Goal: Transaction & Acquisition: Purchase product/service

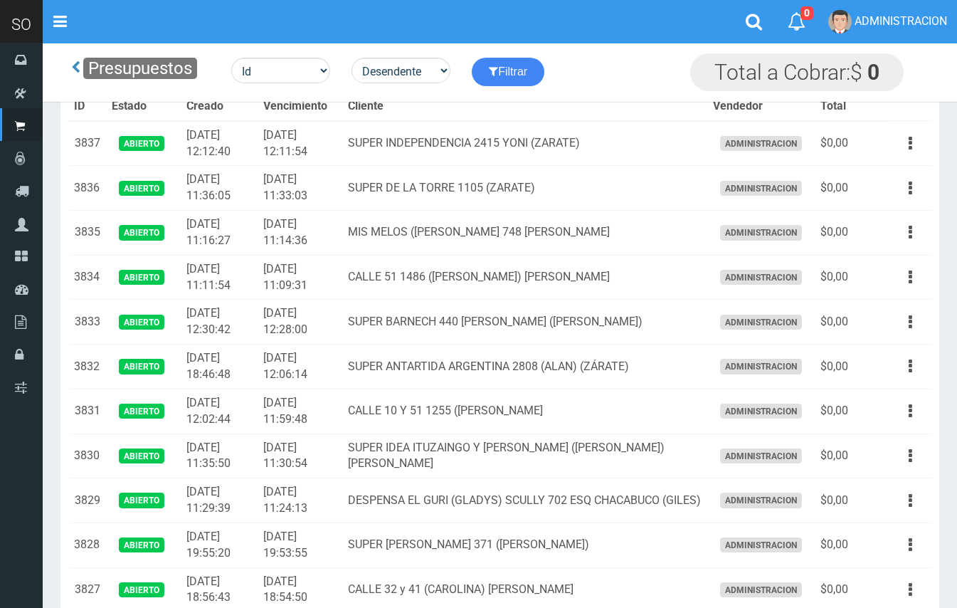
scroll to position [488, 0]
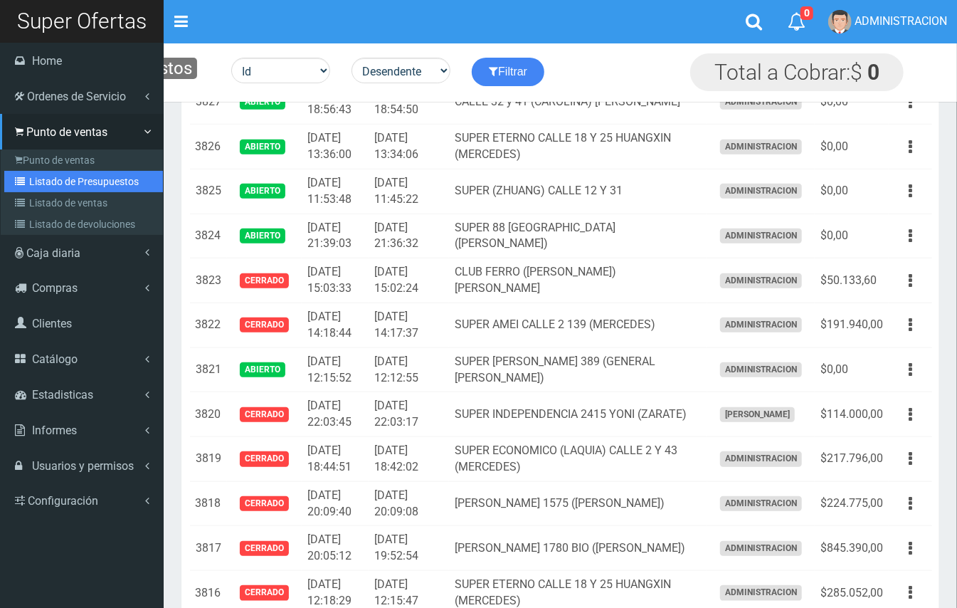
click at [43, 181] on link "Listado de Presupuestos" at bounding box center [83, 181] width 159 height 21
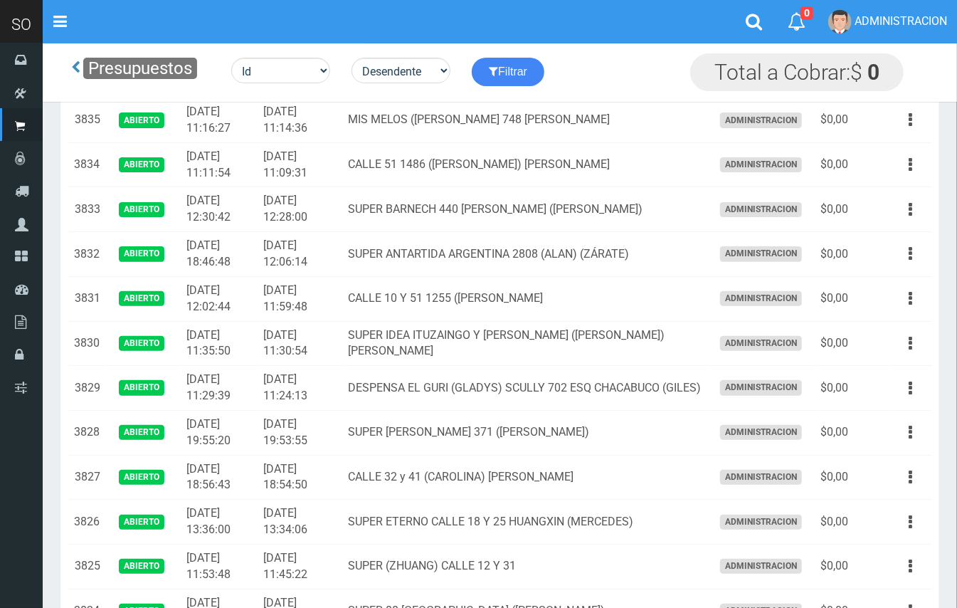
scroll to position [188, 0]
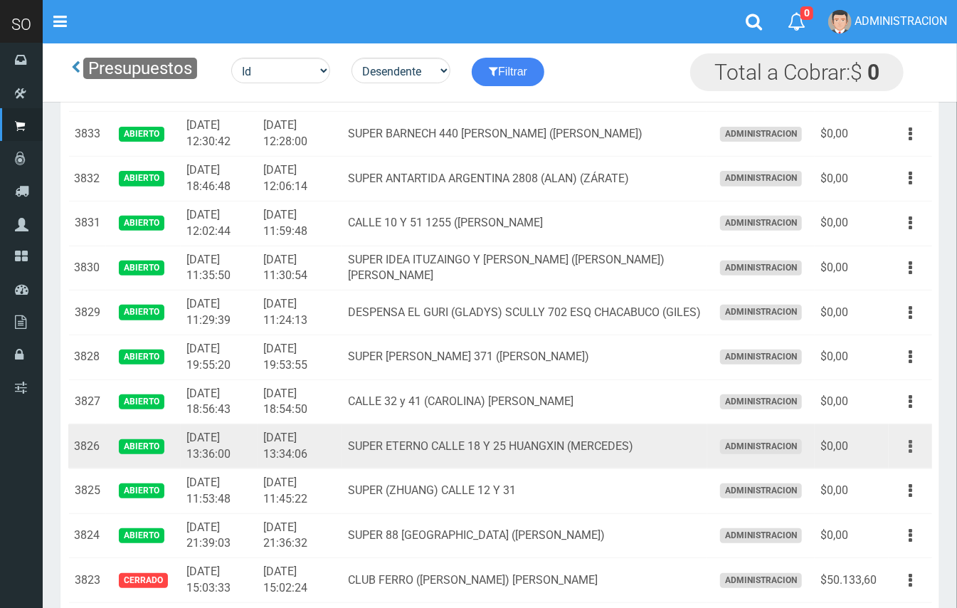
click at [920, 439] on button "button" at bounding box center [911, 446] width 32 height 25
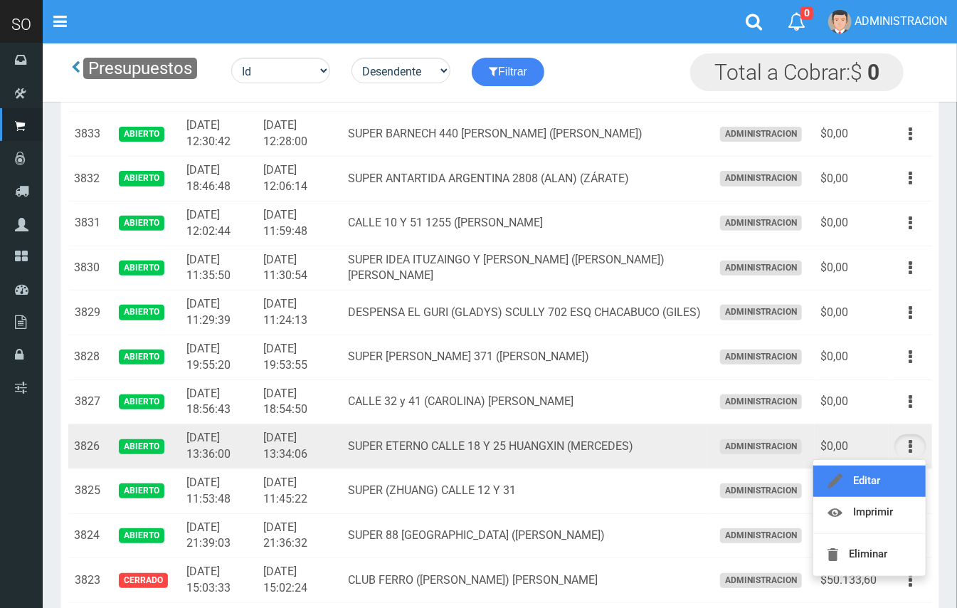
click at [855, 475] on link "Editar" at bounding box center [870, 480] width 112 height 31
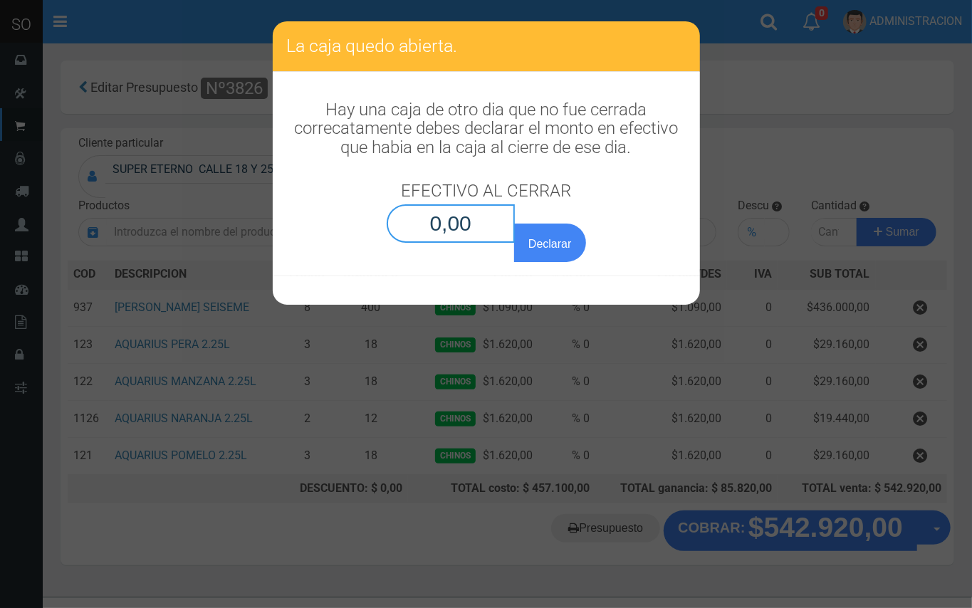
click at [479, 226] on input "0,00" at bounding box center [450, 223] width 129 height 38
type input "0,01"
click at [514, 223] on button "Declarar" at bounding box center [549, 242] width 71 height 38
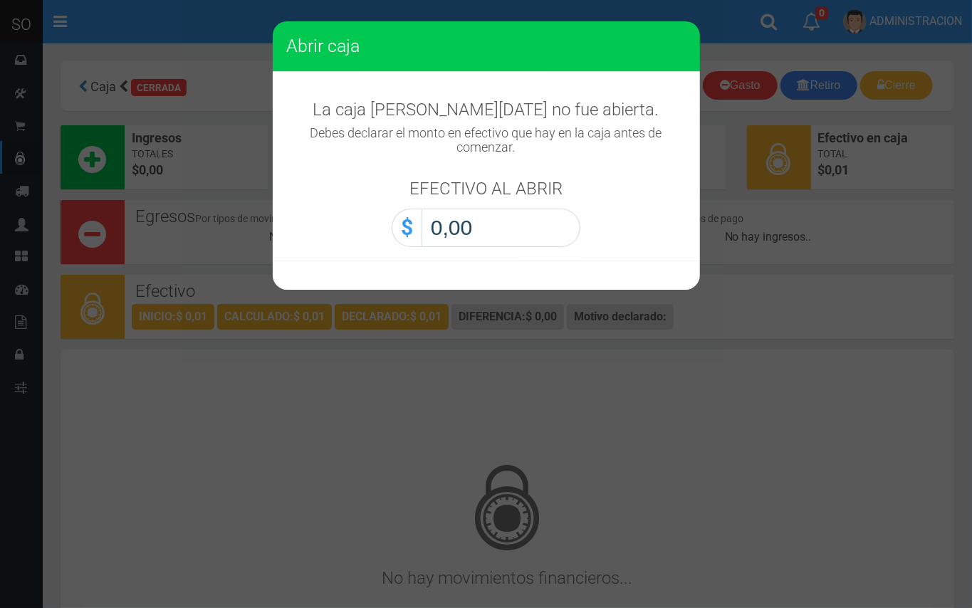
click at [557, 239] on input "0,00" at bounding box center [500, 228] width 159 height 38
type input "0,01"
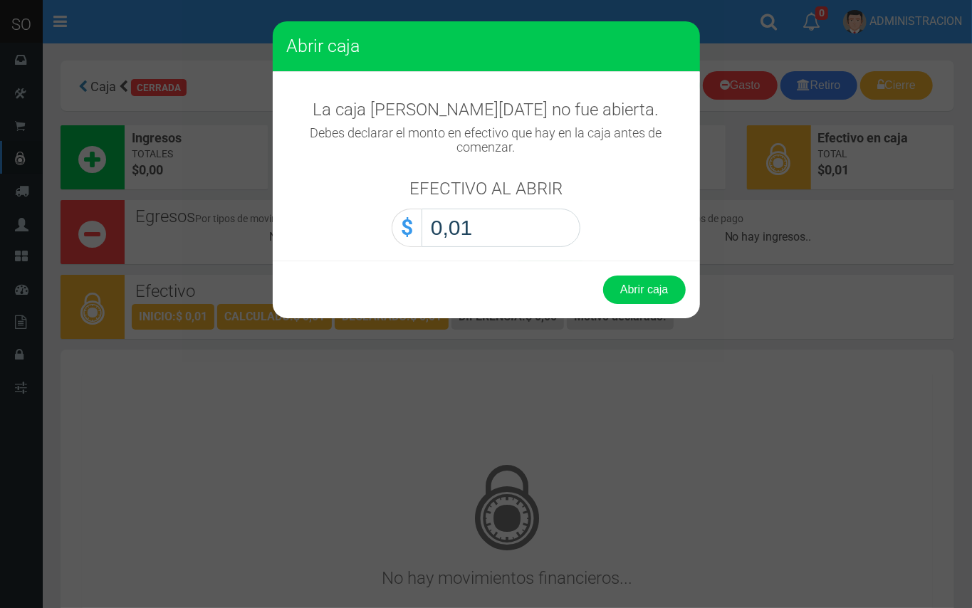
click at [603, 275] on button "Abrir caja" at bounding box center [644, 289] width 83 height 28
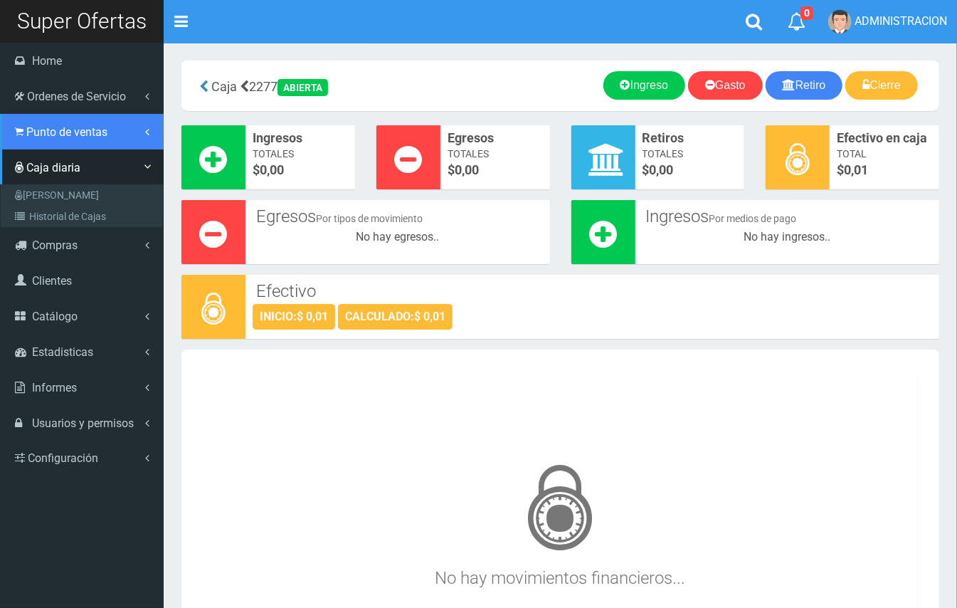
click at [33, 128] on span "Punto de ventas" at bounding box center [66, 132] width 81 height 14
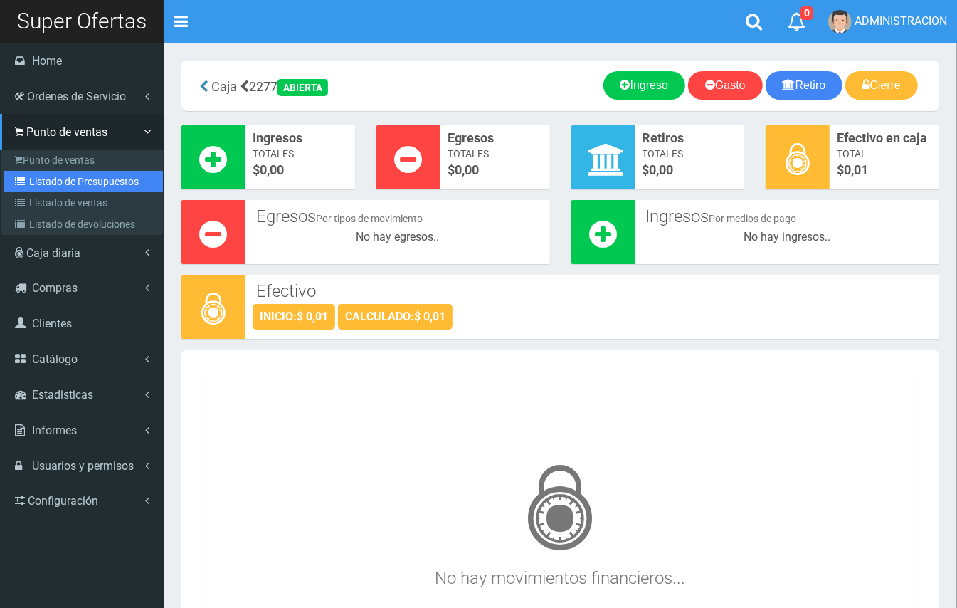
drag, startPoint x: 46, startPoint y: 175, endPoint x: 146, endPoint y: 172, distance: 99.7
click at [47, 175] on link "Listado de Presupuestos" at bounding box center [83, 181] width 159 height 21
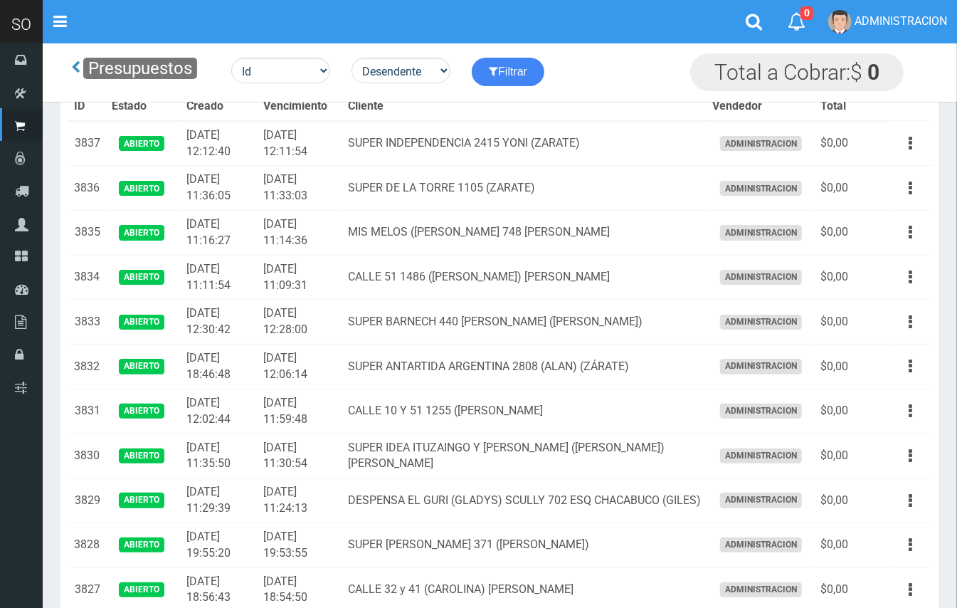
scroll to position [149, 0]
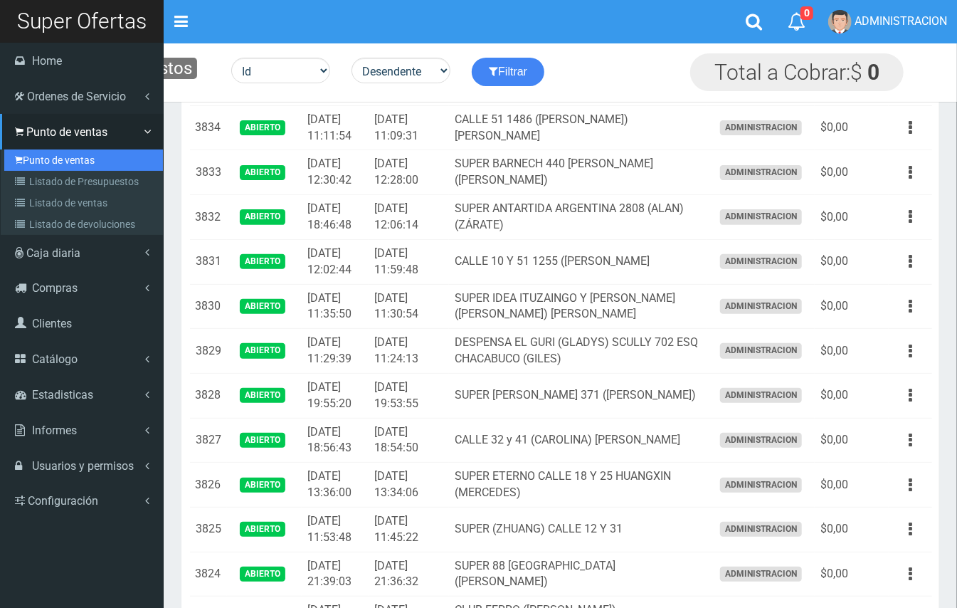
click at [60, 162] on link "Punto de ventas" at bounding box center [83, 159] width 159 height 21
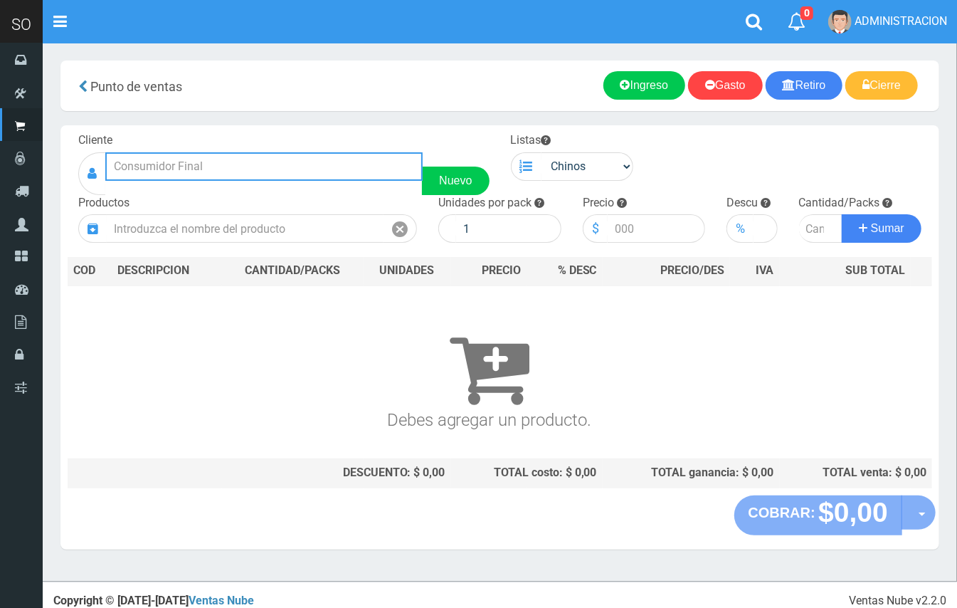
drag, startPoint x: 357, startPoint y: 152, endPoint x: 291, endPoint y: 23, distance: 143.9
click at [354, 152] on input "text" at bounding box center [263, 166] width 317 height 28
drag, startPoint x: 274, startPoint y: 172, endPoint x: 234, endPoint y: 13, distance: 164.3
click at [266, 151] on div "Cliente Nuevo" at bounding box center [284, 163] width 433 height 63
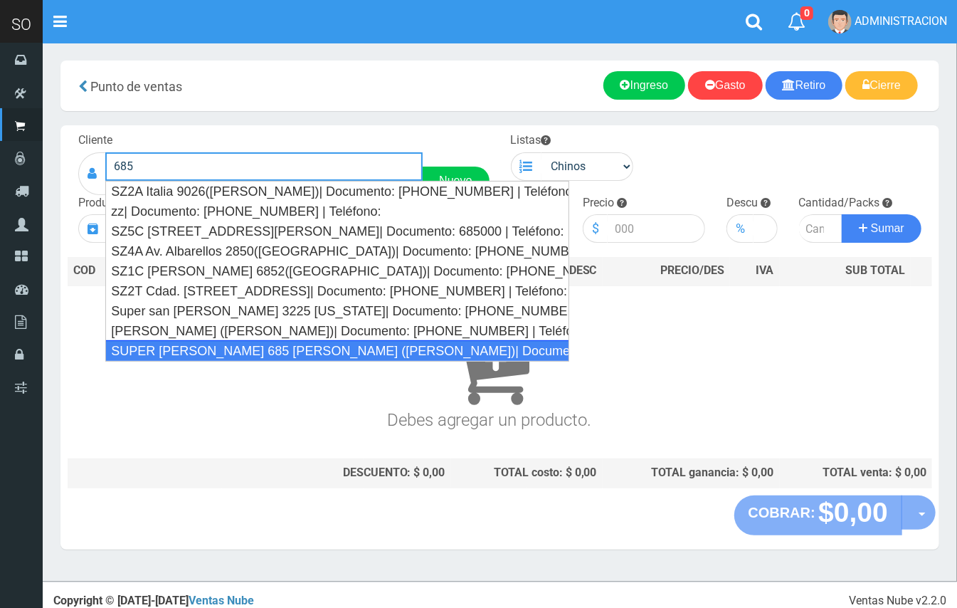
drag, startPoint x: 285, startPoint y: 350, endPoint x: 542, endPoint y: 234, distance: 281.9
click at [288, 347] on div "SUPER VARELA 685 MIRIAM (CAMPANA)| Documento: 784798 | Teléfono:" at bounding box center [337, 350] width 464 height 21
type input "SUPER VARELA 685 MIRIAM (CAMPANA)| Documento: 784798 | Teléfono:"
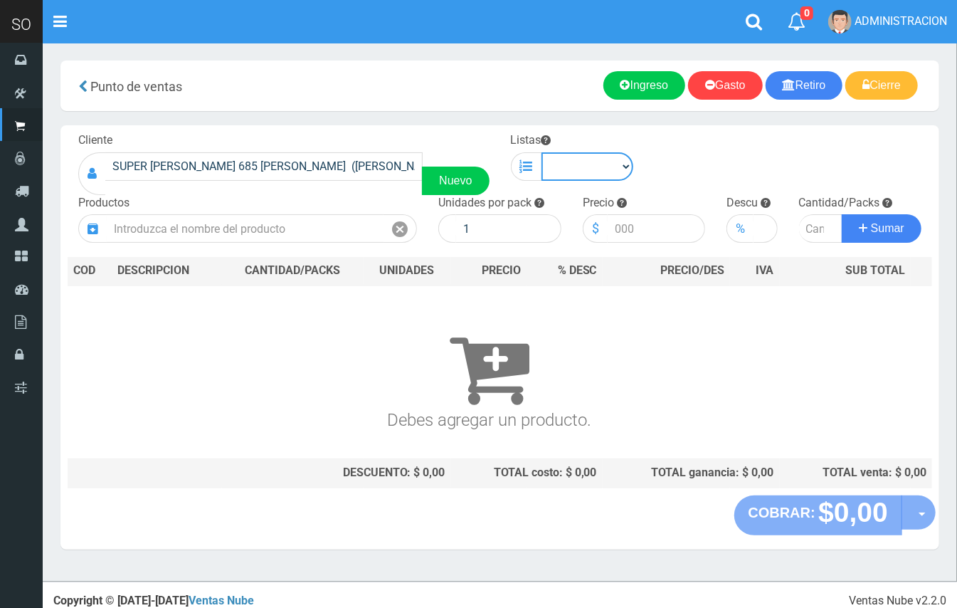
click at [594, 169] on select "Chinos . ." at bounding box center [588, 166] width 93 height 28
select select "1"
click at [542, 152] on select "Chinos . ." at bounding box center [588, 166] width 93 height 28
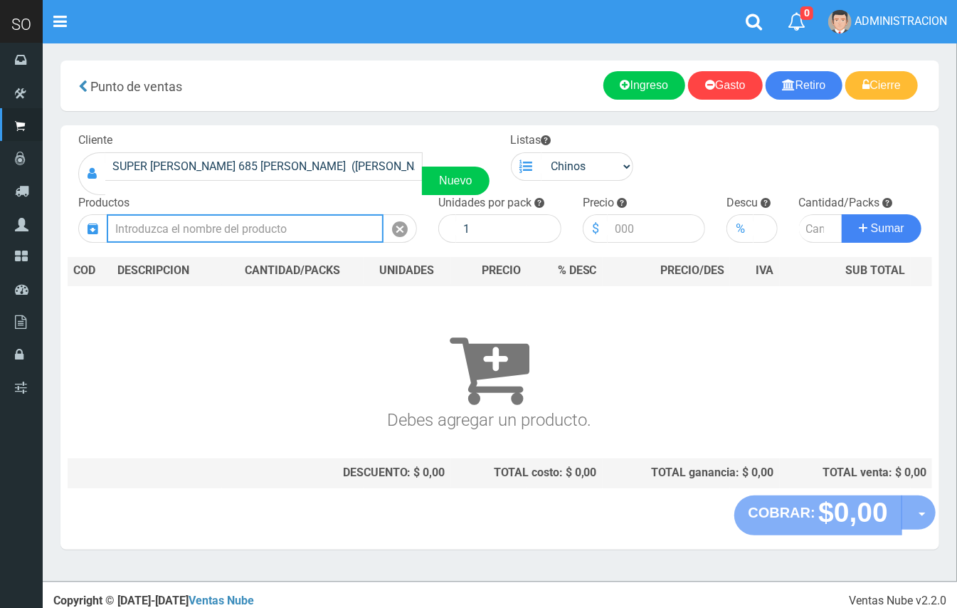
drag, startPoint x: 251, startPoint y: 231, endPoint x: 194, endPoint y: 88, distance: 154.0
click at [251, 231] on input "text" at bounding box center [245, 228] width 277 height 28
click at [283, 220] on input "text" at bounding box center [245, 228] width 277 height 28
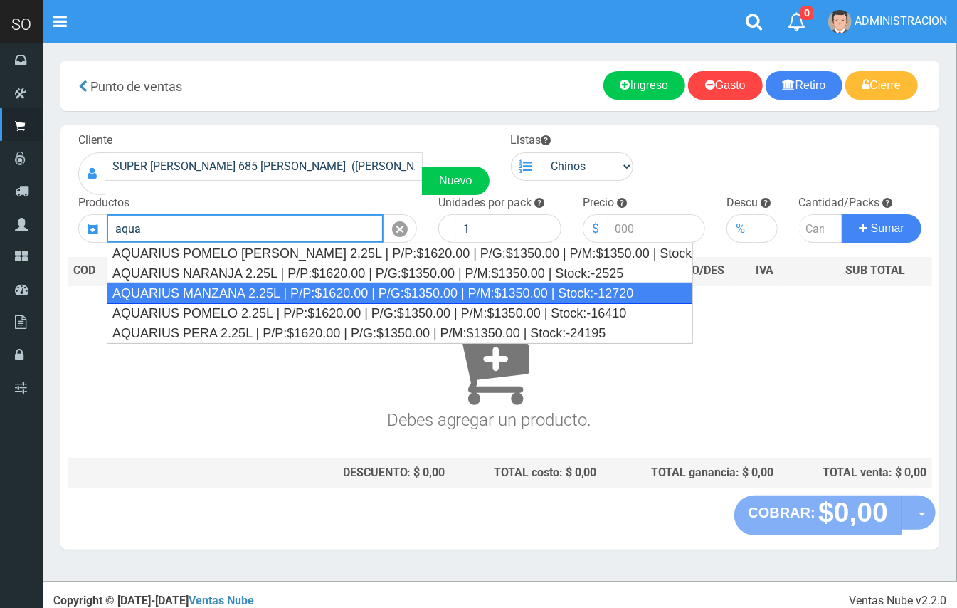
click at [265, 293] on div "AQUARIUS MANZANA 2.25L | P/P:$1620.00 | P/G:$1350.00 | P/M:$1350.00 | Stock:-12…" at bounding box center [400, 293] width 586 height 21
type input "AQUARIUS MANZANA 2.25L | P/P:$1620.00 | P/G:$1350.00 | P/M:$1350.00 | Stock:-12…"
type input "6"
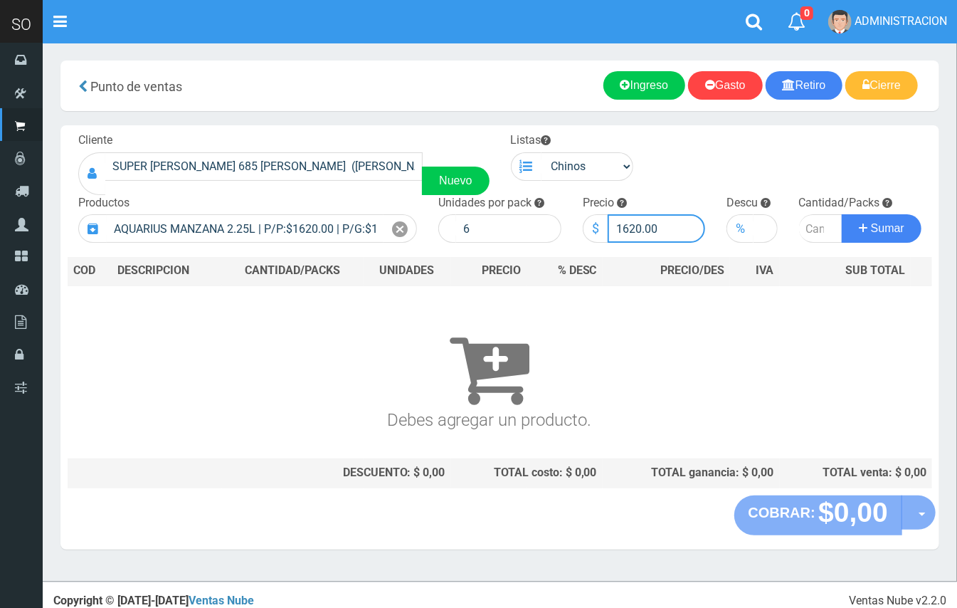
click at [633, 219] on input "1620.00" at bounding box center [657, 228] width 98 height 28
click at [624, 223] on input "162550.00" at bounding box center [657, 228] width 98 height 28
type input "1550.00"
click at [813, 222] on input "number" at bounding box center [821, 228] width 44 height 28
type input "8"
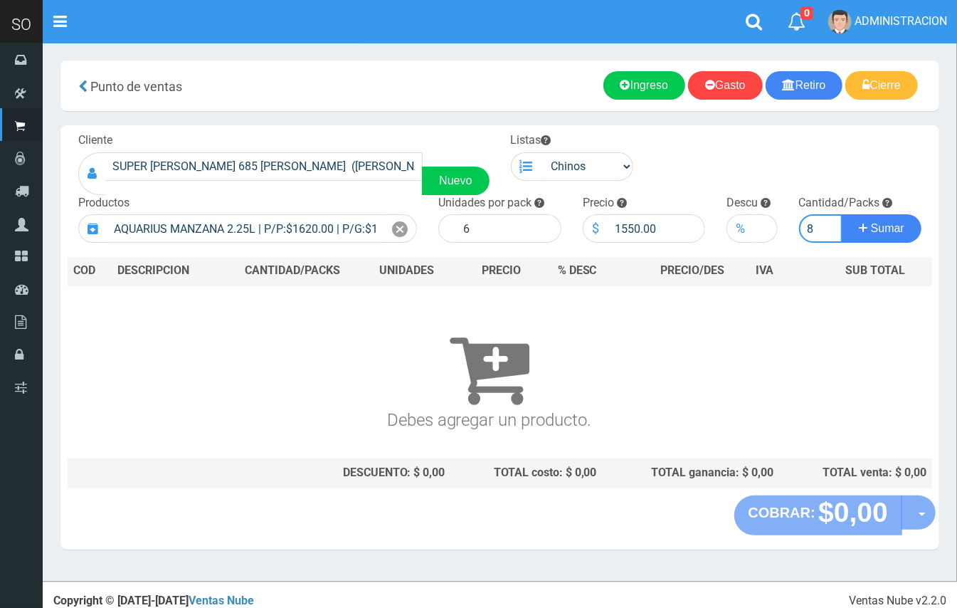
click at [842, 214] on button "Sumar" at bounding box center [882, 228] width 80 height 28
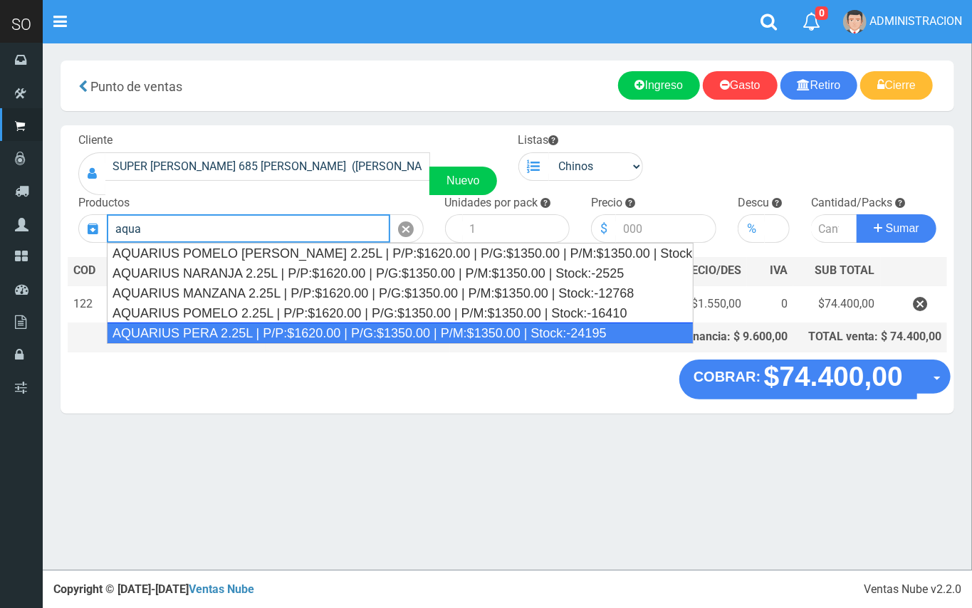
click at [335, 331] on div "AQUARIUS PERA 2.25L | P/P:$1620.00 | P/G:$1350.00 | P/M:$1350.00 | Stock:-24195" at bounding box center [400, 332] width 586 height 21
type input "AQUARIUS PERA 2.25L | P/P:$1620.00 | P/G:$1350.00 | P/M:$1350.00 | Stock:-24195"
type input "6"
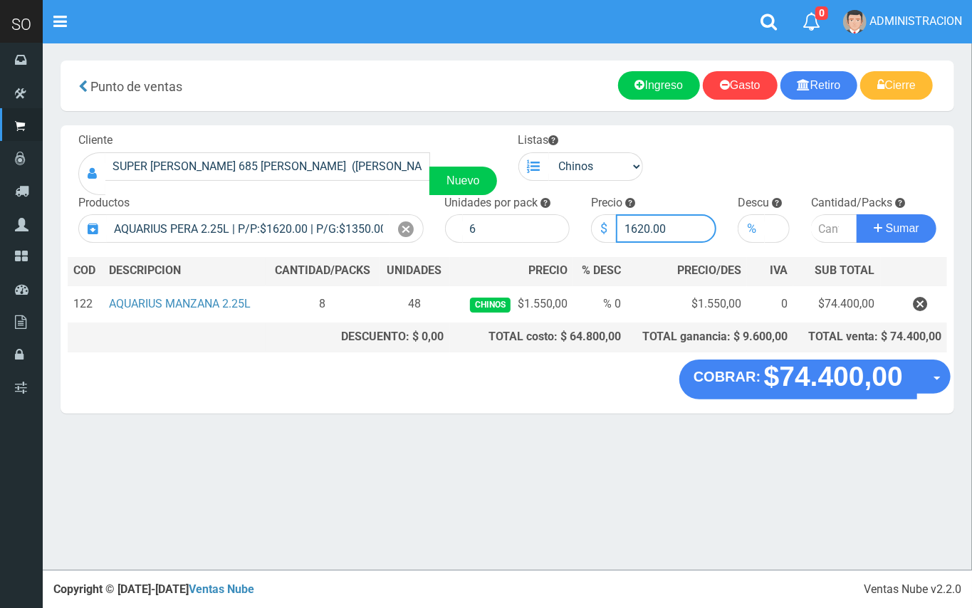
drag, startPoint x: 648, startPoint y: 228, endPoint x: 629, endPoint y: 223, distance: 19.0
click at [629, 223] on input "1620.00" at bounding box center [666, 228] width 100 height 28
type input "1550.00"
click at [823, 228] on input "number" at bounding box center [834, 228] width 46 height 28
type input "15"
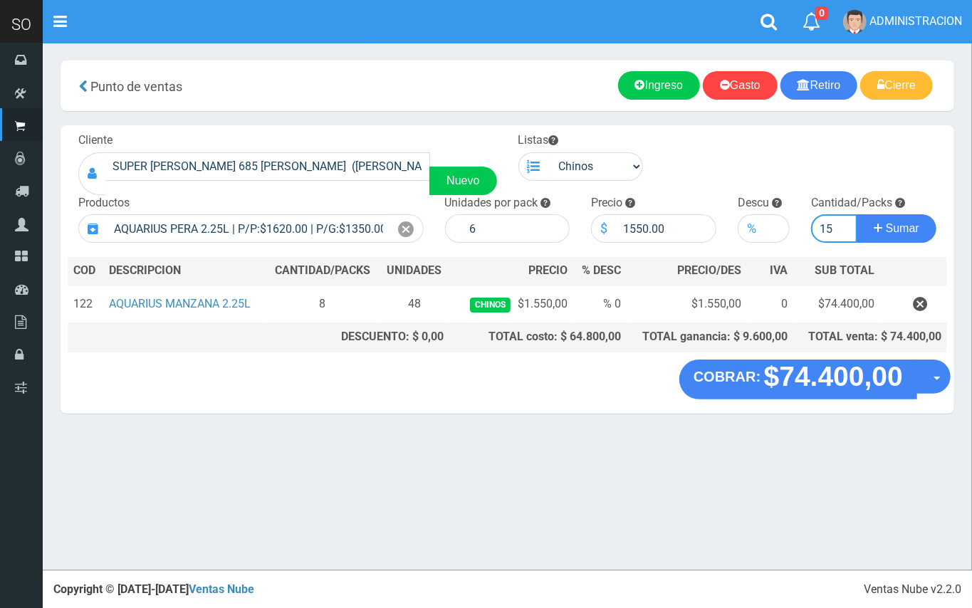
click at [856, 214] on button "Sumar" at bounding box center [896, 228] width 80 height 28
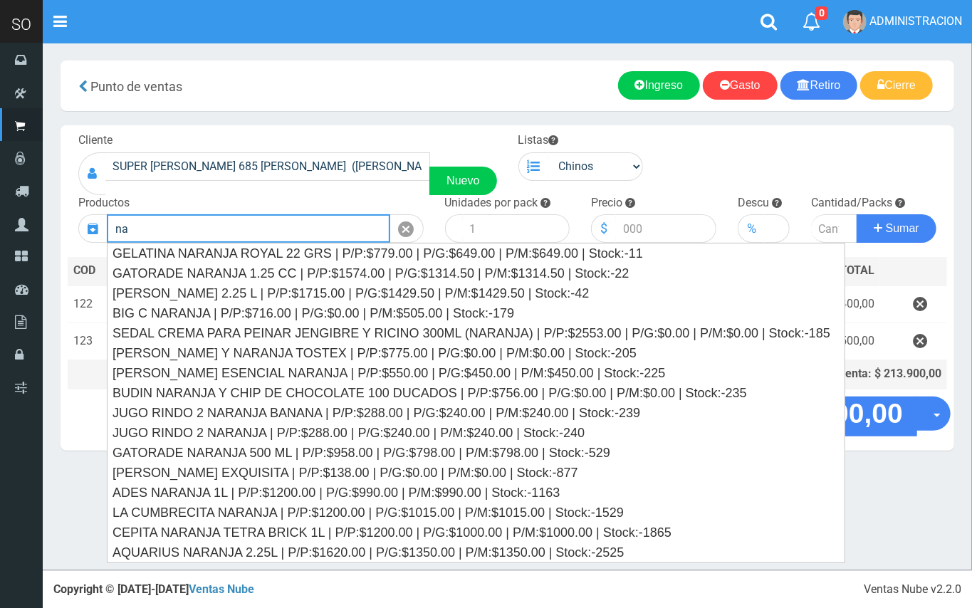
type input "n"
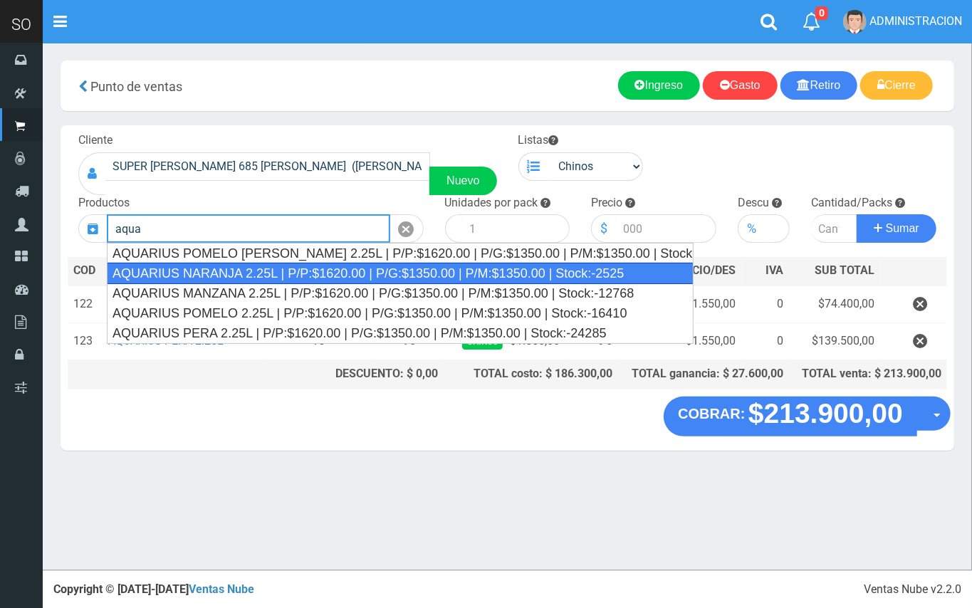
click at [236, 269] on div "AQUARIUS NARANJA 2.25L | P/P:$1620.00 | P/G:$1350.00 | P/M:$1350.00 | Stock:-25…" at bounding box center [400, 273] width 586 height 21
type input "AQUARIUS NARANJA 2.25L | P/P:$1620.00 | P/G:$1350.00 | P/M:$1350.00 | Stock:-25…"
type input "6"
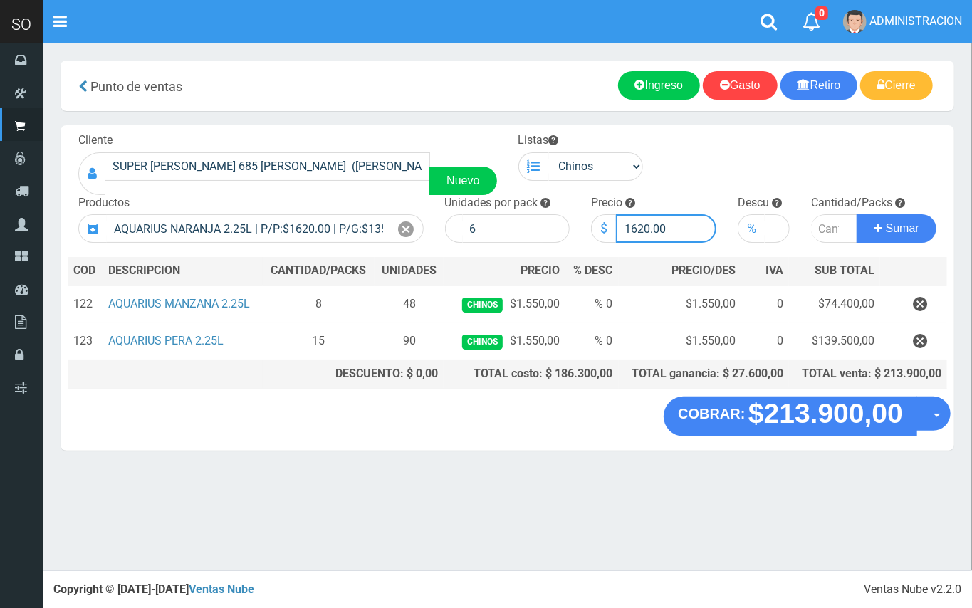
drag, startPoint x: 648, startPoint y: 226, endPoint x: 633, endPoint y: 221, distance: 15.3
click at [633, 221] on input "1620.00" at bounding box center [666, 228] width 100 height 28
type input "1550.00"
click at [820, 226] on input "number" at bounding box center [834, 228] width 46 height 28
type input "5"
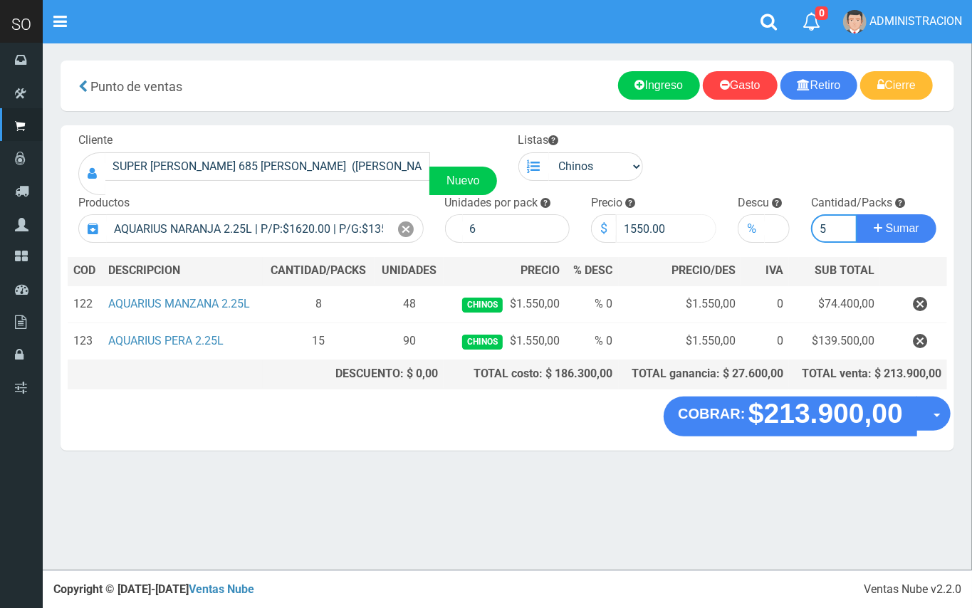
click at [856, 214] on button "Sumar" at bounding box center [896, 228] width 80 height 28
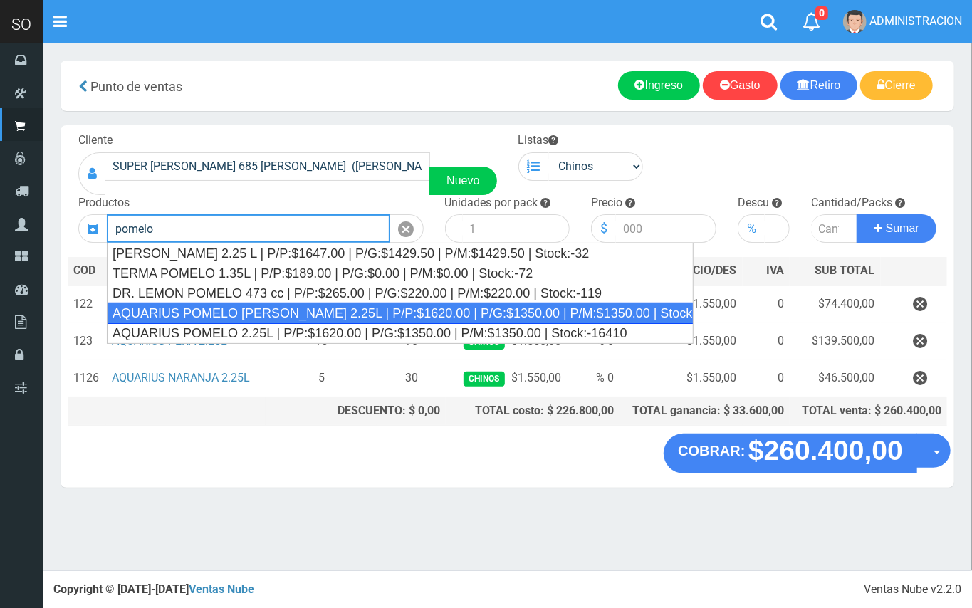
click at [256, 322] on div "AQUARIUS POMELO ROSADO 2.25L | P/P:$1620.00 | P/G:$1350.00 | P/M:$1350.00 | Sto…" at bounding box center [400, 312] width 586 height 21
type input "AQUARIUS POMELO ROSADO 2.25L | P/P:$1620.00 | P/G:$1350.00 | P/M:$1350.00 | Sto…"
type input "6"
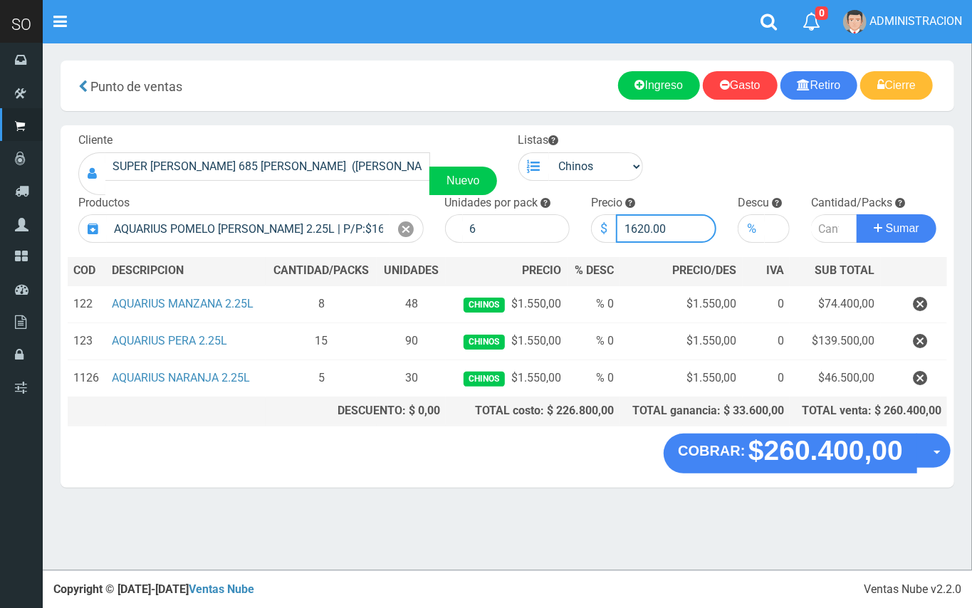
drag, startPoint x: 649, startPoint y: 221, endPoint x: 633, endPoint y: 218, distance: 16.6
click at [633, 218] on input "1620.00" at bounding box center [666, 228] width 100 height 28
type input "1550.00"
click at [824, 231] on input "number" at bounding box center [834, 228] width 46 height 28
type input "3"
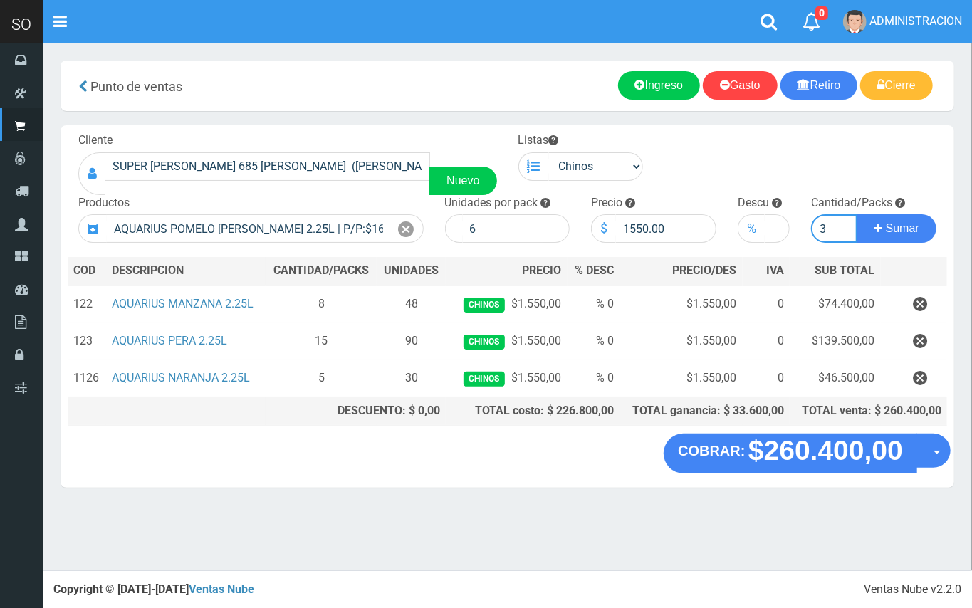
click at [856, 214] on button "Sumar" at bounding box center [896, 228] width 80 height 28
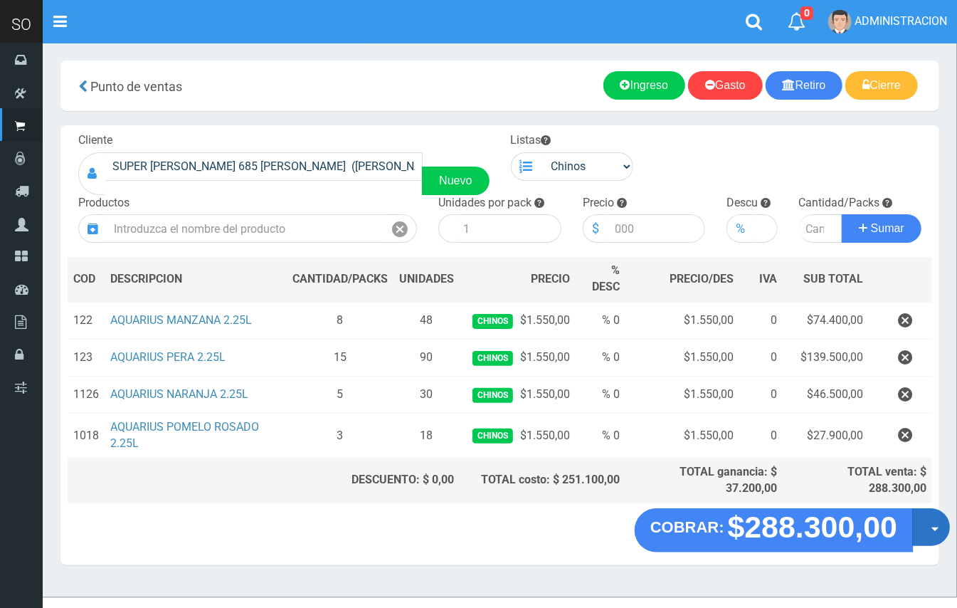
click at [934, 534] on button "Opciones" at bounding box center [931, 528] width 38 height 38
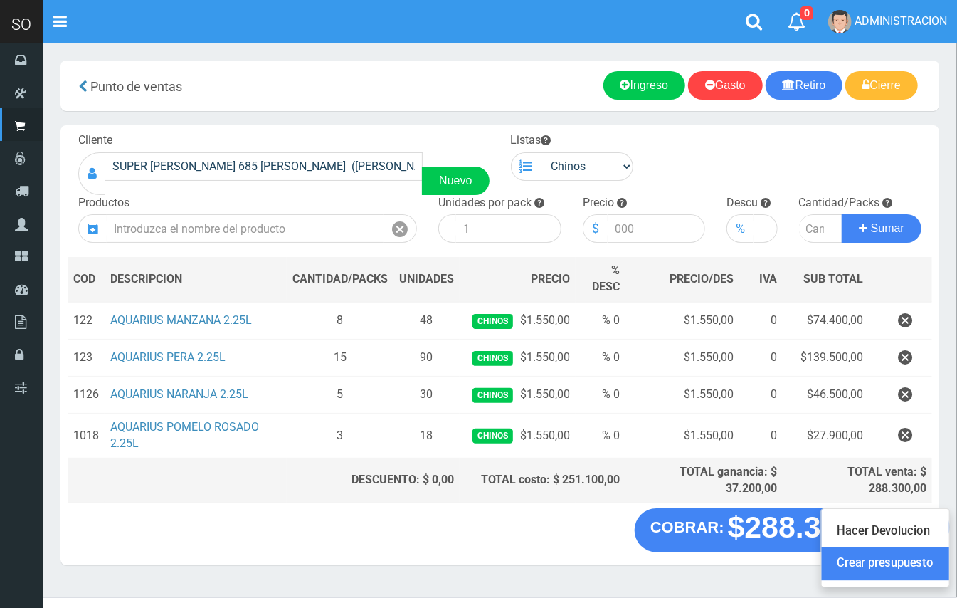
click at [910, 567] on link "Crear presupuesto" at bounding box center [885, 564] width 127 height 33
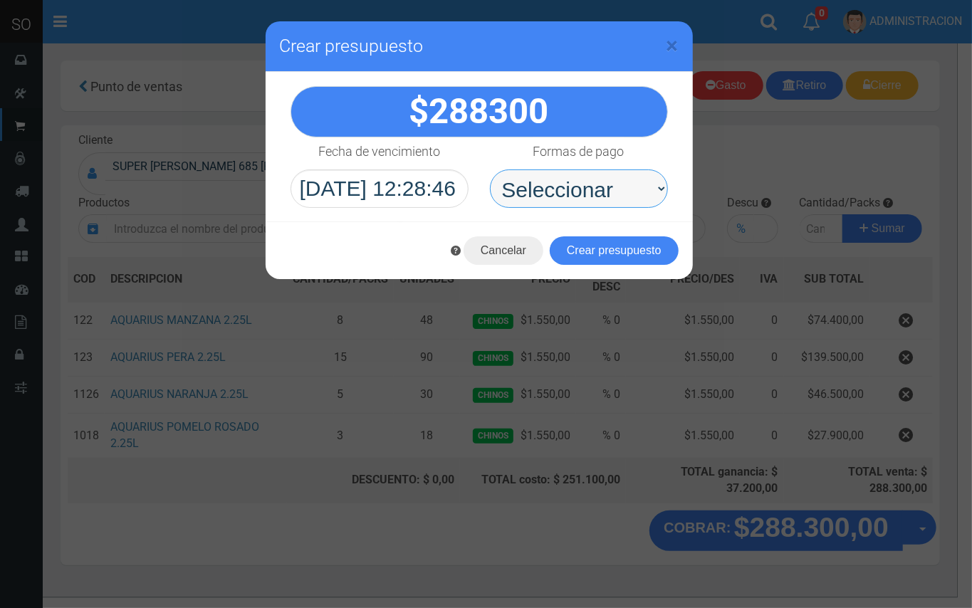
drag, startPoint x: 594, startPoint y: 194, endPoint x: 585, endPoint y: 205, distance: 13.7
click at [594, 194] on select "Seleccionar Efectivo Tarjeta de Crédito Depósito Débito" at bounding box center [579, 188] width 178 height 38
select select "Efectivo"
click at [490, 169] on select "Seleccionar Efectivo Tarjeta de Crédito Depósito Débito" at bounding box center [579, 188] width 178 height 38
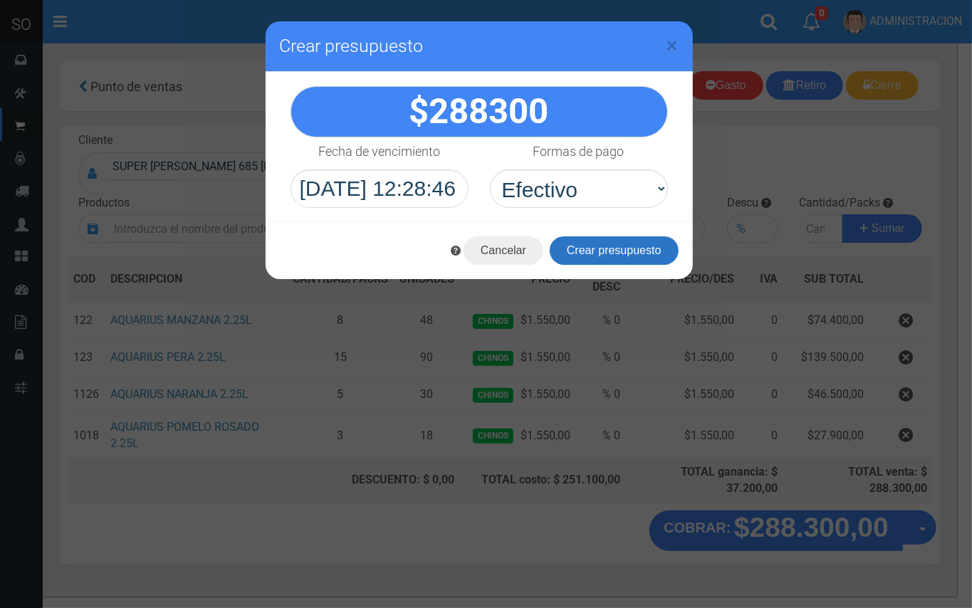
click at [567, 249] on button "Crear presupuesto" at bounding box center [613, 250] width 129 height 28
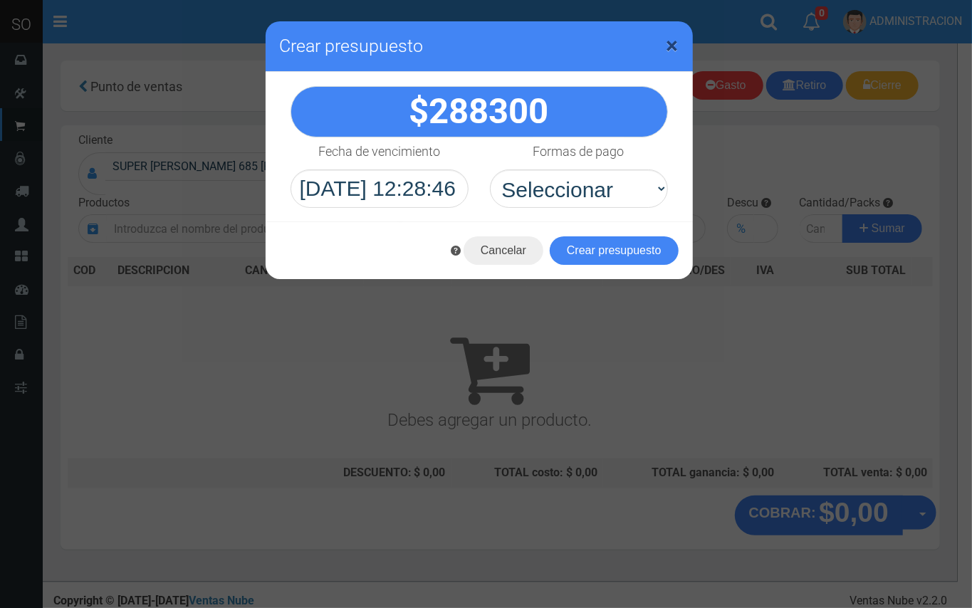
click at [669, 46] on span "×" at bounding box center [672, 45] width 12 height 27
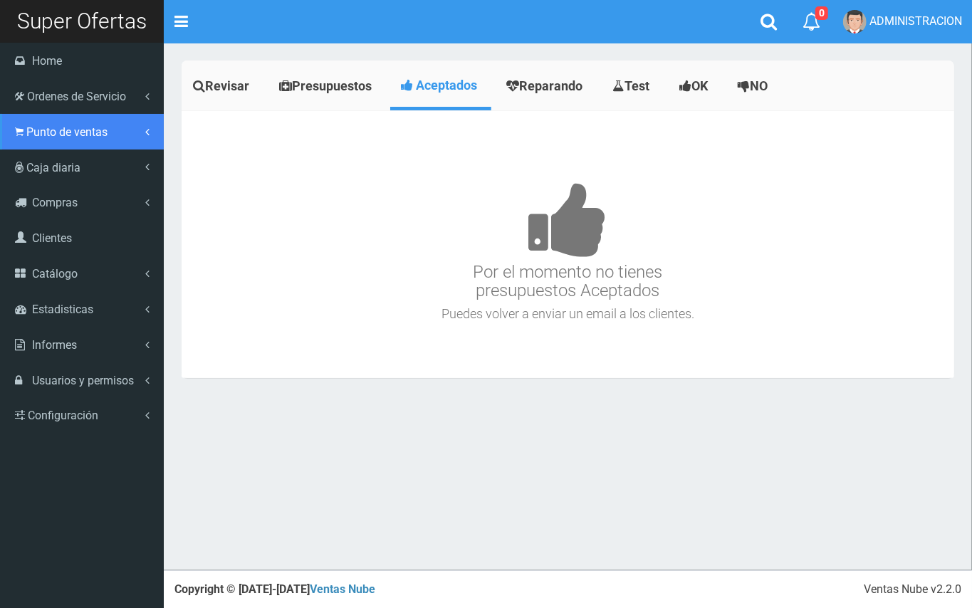
drag, startPoint x: 26, startPoint y: 138, endPoint x: 28, endPoint y: 147, distance: 9.0
click at [26, 140] on link "Punto de ventas" at bounding box center [82, 132] width 164 height 36
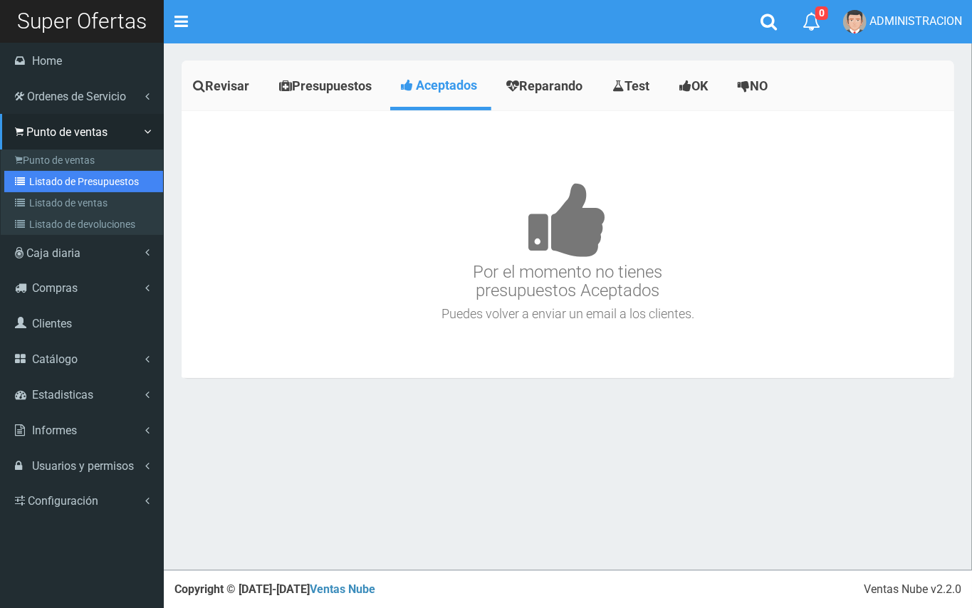
drag, startPoint x: 52, startPoint y: 174, endPoint x: 360, endPoint y: 180, distance: 308.2
click at [54, 177] on link "Listado de Presupuestos" at bounding box center [83, 181] width 159 height 21
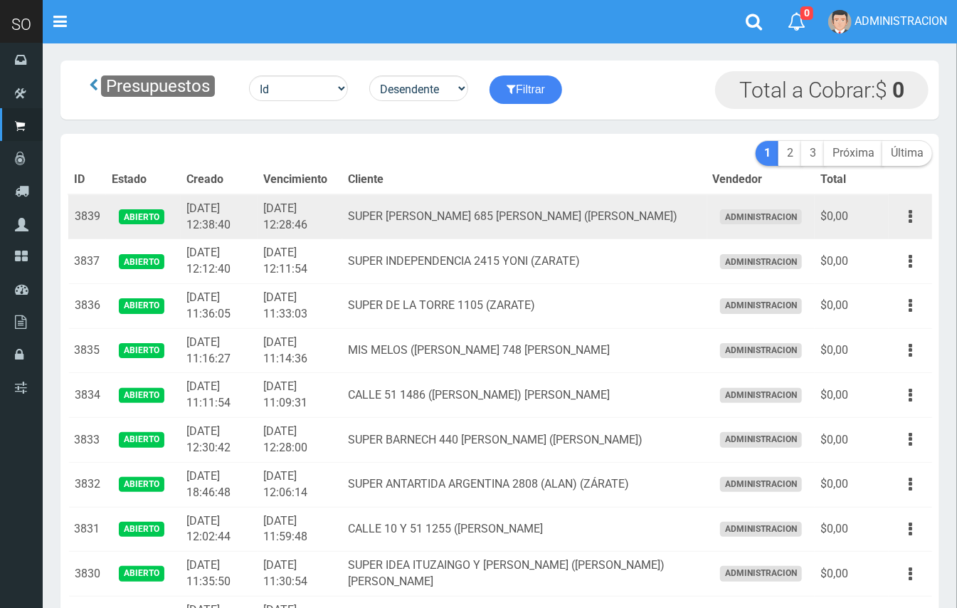
drag, startPoint x: 915, startPoint y: 217, endPoint x: 910, endPoint y: 246, distance: 28.9
click at [917, 221] on button "button" at bounding box center [911, 216] width 32 height 25
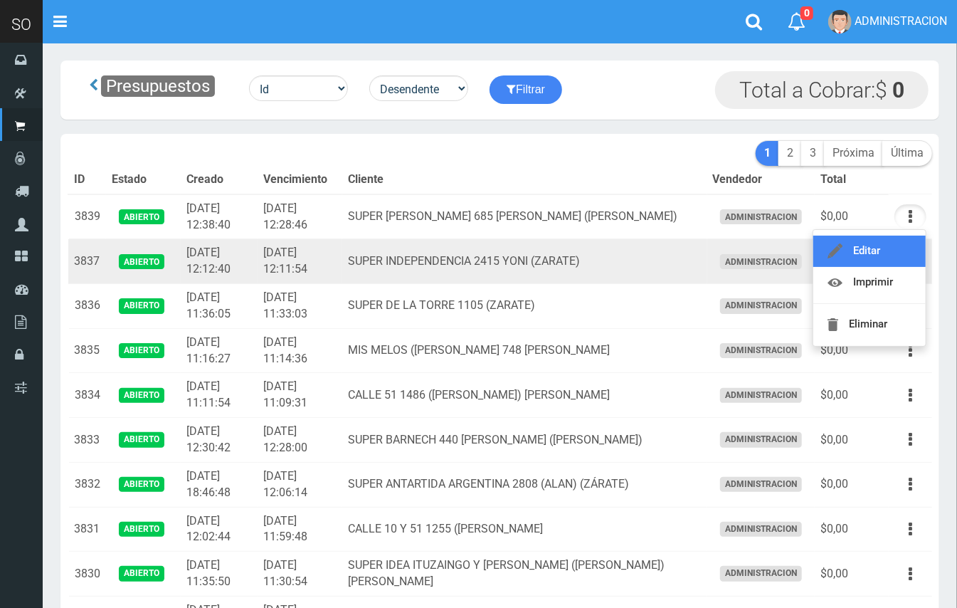
drag, startPoint x: 886, startPoint y: 248, endPoint x: 890, endPoint y: 255, distance: 7.3
click at [887, 251] on link "Editar" at bounding box center [870, 251] width 112 height 31
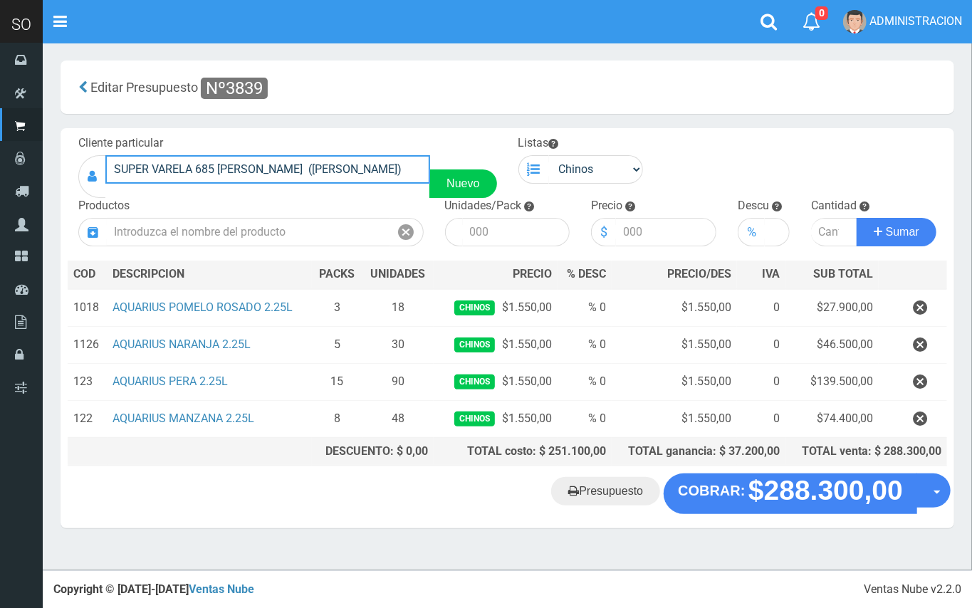
drag, startPoint x: 92, startPoint y: 177, endPoint x: 175, endPoint y: 162, distance: 84.5
click at [92, 175] on div "SUPER VARELA 685 [PERSON_NAME] ([PERSON_NAME]) Nuevo" at bounding box center [287, 176] width 419 height 43
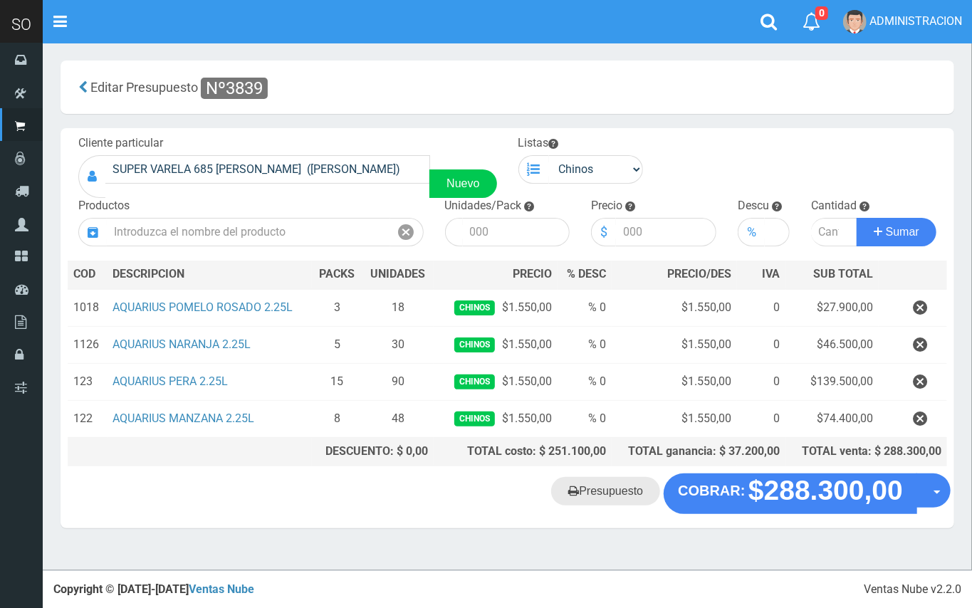
click at [615, 484] on link "Presupuesto" at bounding box center [605, 491] width 109 height 28
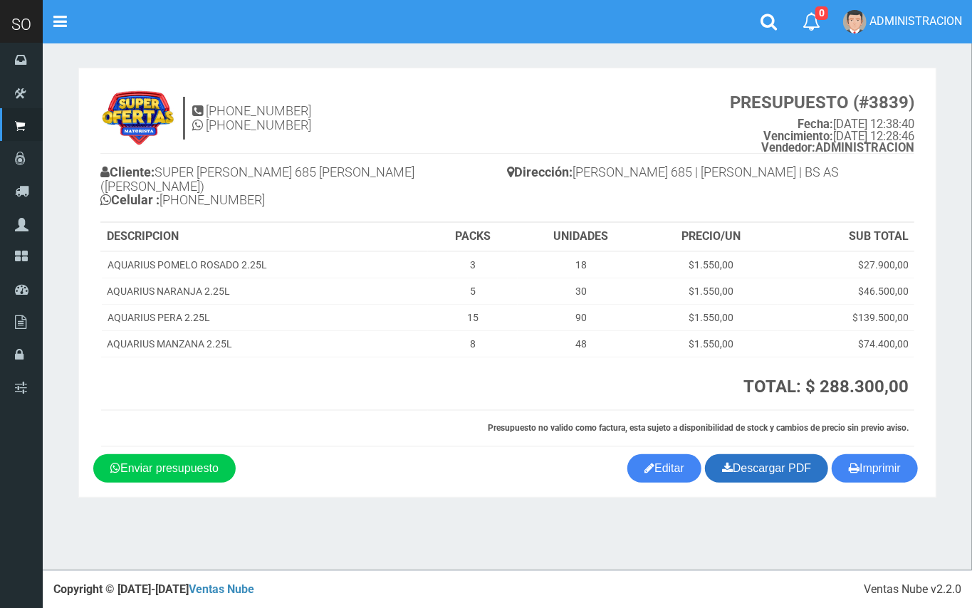
click at [773, 454] on link "Descargar PDF" at bounding box center [766, 468] width 123 height 28
